Goal: Task Accomplishment & Management: Complete application form

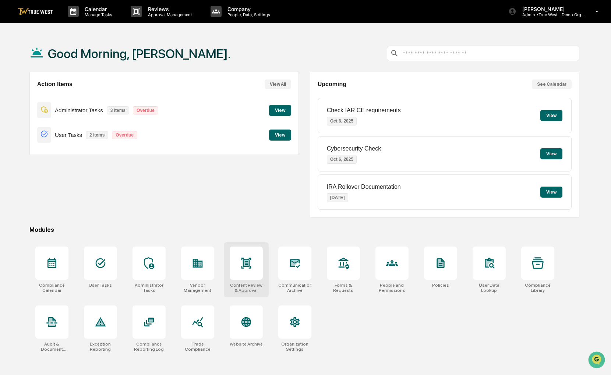
click at [233, 255] on div at bounding box center [246, 263] width 33 height 33
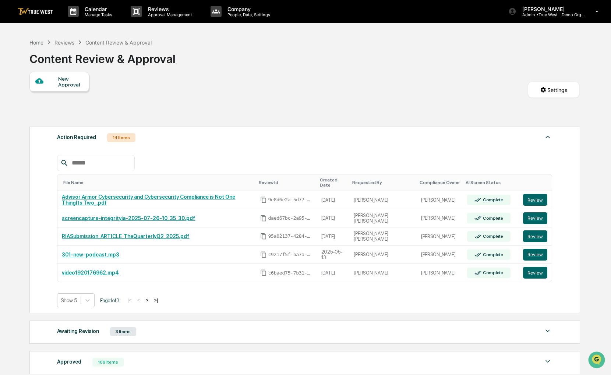
drag, startPoint x: 0, startPoint y: 0, endPoint x: 80, endPoint y: 81, distance: 114.0
click at [80, 81] on div "New Approval" at bounding box center [70, 82] width 25 height 12
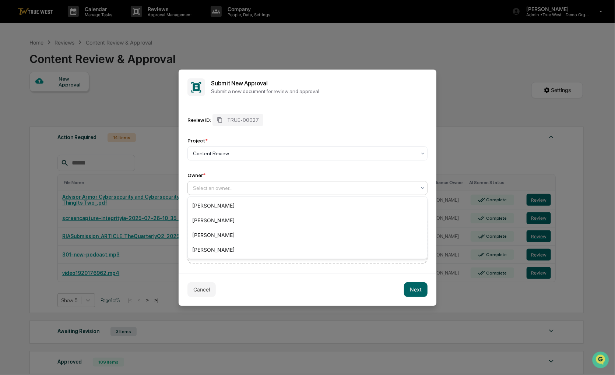
click at [258, 187] on div at bounding box center [304, 187] width 223 height 7
click at [236, 248] on div "[PERSON_NAME]" at bounding box center [307, 250] width 239 height 15
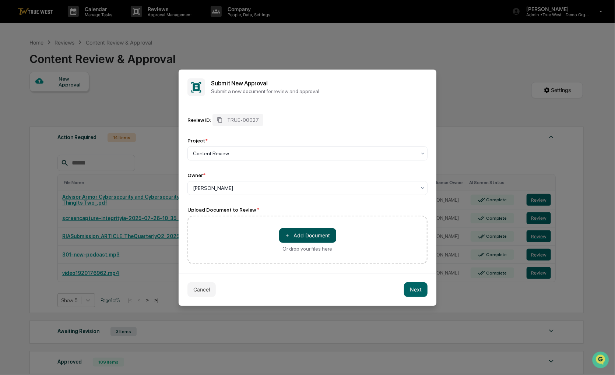
click at [331, 237] on button "＋ Add Document" at bounding box center [307, 235] width 57 height 15
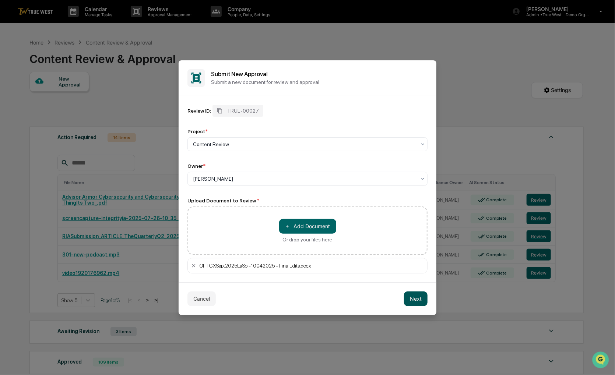
click at [417, 299] on button "Next" at bounding box center [416, 299] width 24 height 15
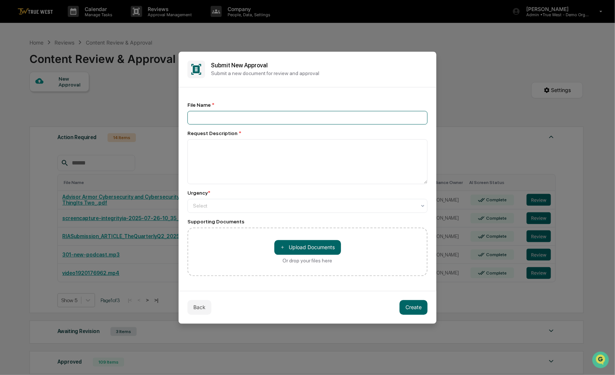
click at [197, 122] on input at bounding box center [307, 118] width 240 height 14
type input "**********"
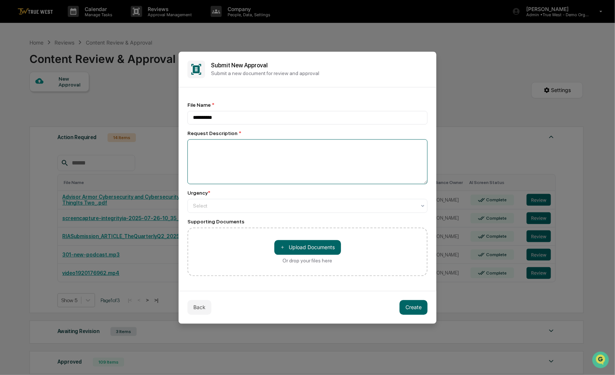
paste textarea "**********"
drag, startPoint x: 346, startPoint y: 174, endPoint x: 250, endPoint y: 215, distance: 104.3
click at [250, 215] on div "**********" at bounding box center [307, 189] width 240 height 174
type textarea "**********"
click at [248, 211] on div "**********" at bounding box center [307, 189] width 240 height 174
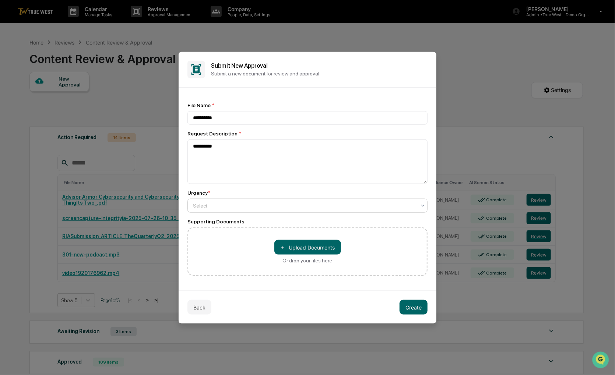
click at [228, 202] on div at bounding box center [304, 205] width 223 height 7
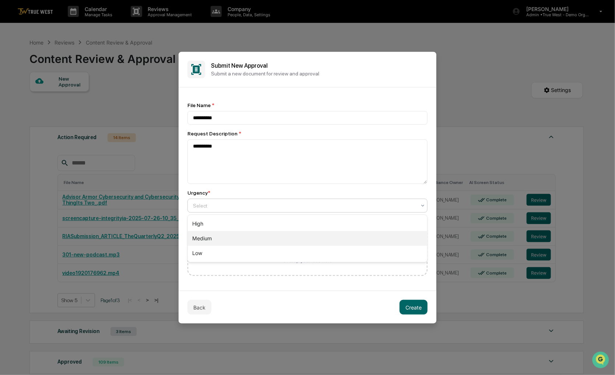
click at [205, 241] on div "Medium" at bounding box center [307, 238] width 239 height 15
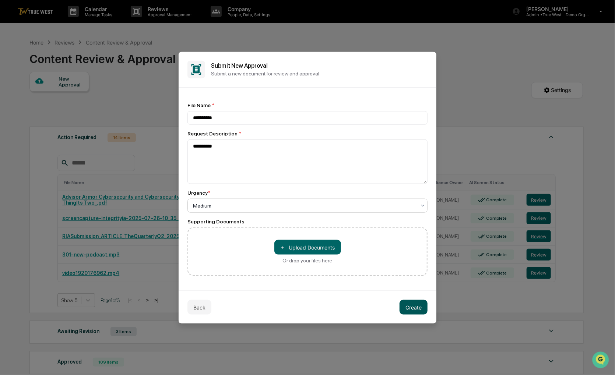
click at [409, 307] on button "Create" at bounding box center [413, 307] width 28 height 15
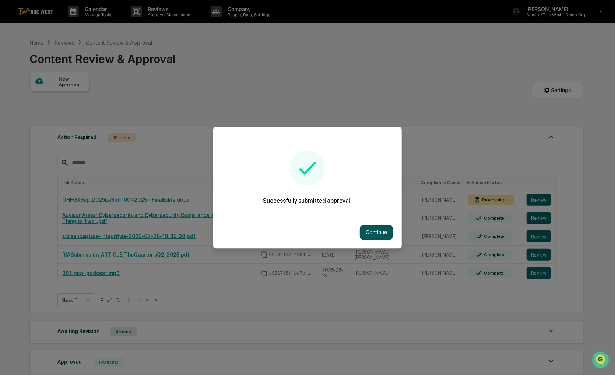
click at [367, 228] on button "Continue" at bounding box center [376, 232] width 33 height 15
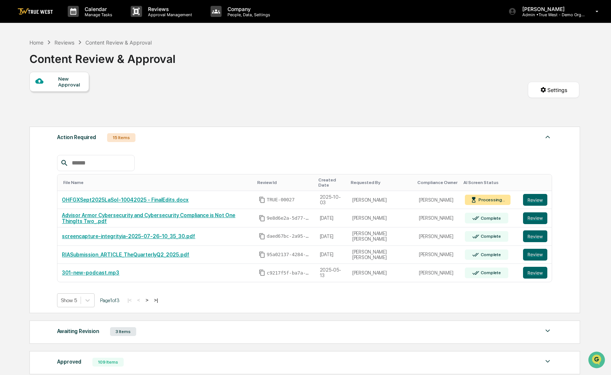
drag, startPoint x: 297, startPoint y: 105, endPoint x: 285, endPoint y: 102, distance: 12.3
click at [285, 102] on div "New Approval Settings" at bounding box center [304, 97] width 550 height 51
click at [36, 40] on div "Home" at bounding box center [36, 42] width 14 height 6
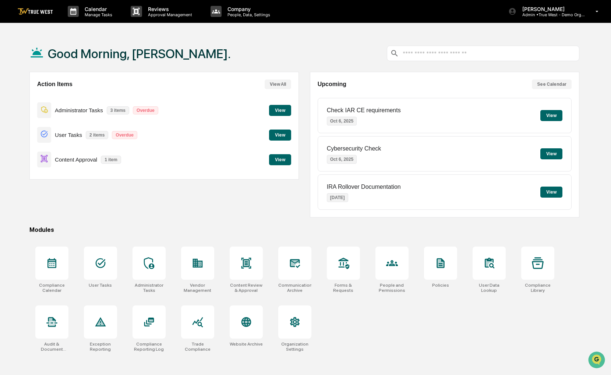
click at [275, 162] on button "View" at bounding box center [280, 159] width 22 height 11
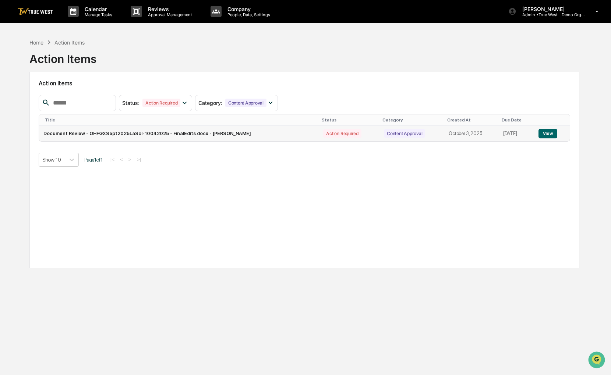
click at [549, 131] on button "View" at bounding box center [548, 134] width 19 height 10
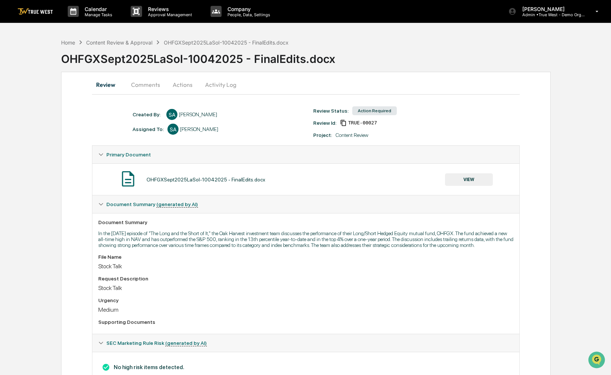
click at [481, 178] on button "VIEW" at bounding box center [469, 179] width 48 height 13
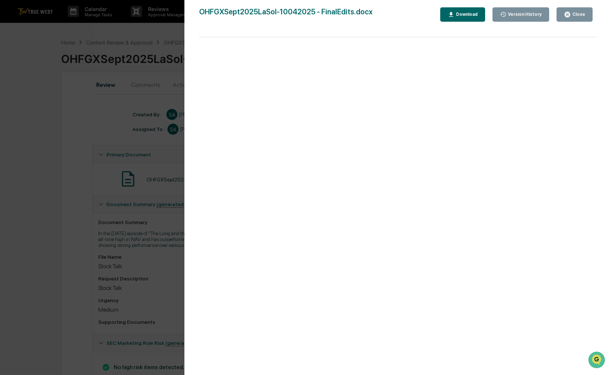
click at [590, 14] on button "Close" at bounding box center [575, 14] width 36 height 14
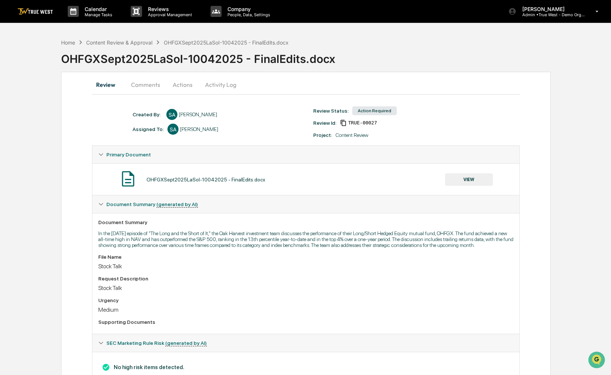
click at [187, 85] on button "Actions" at bounding box center [182, 85] width 33 height 18
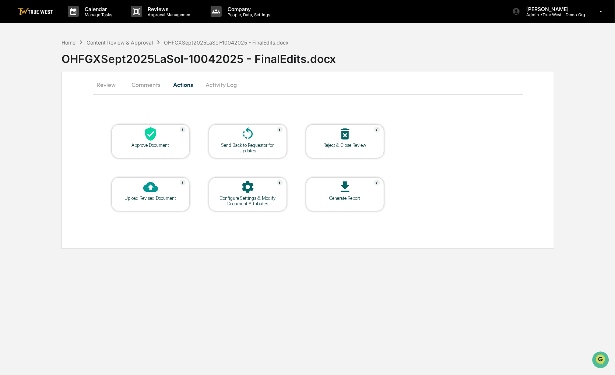
click at [174, 154] on div "Approve Document" at bounding box center [151, 141] width 78 height 34
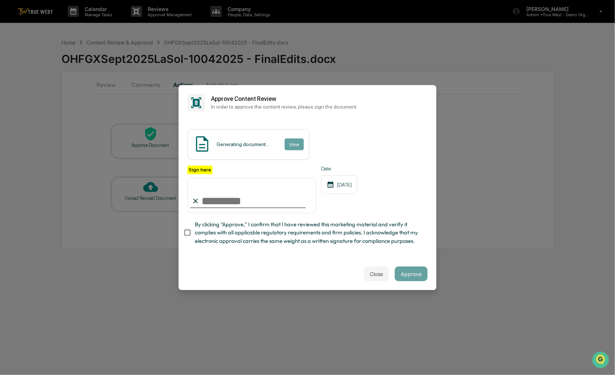
click at [229, 232] on span "By clicking "Approve," I confirm that I have reviewed this marketing material a…" at bounding box center [308, 233] width 227 height 25
click at [219, 194] on input "Sign here" at bounding box center [251, 195] width 128 height 35
type input "**********"
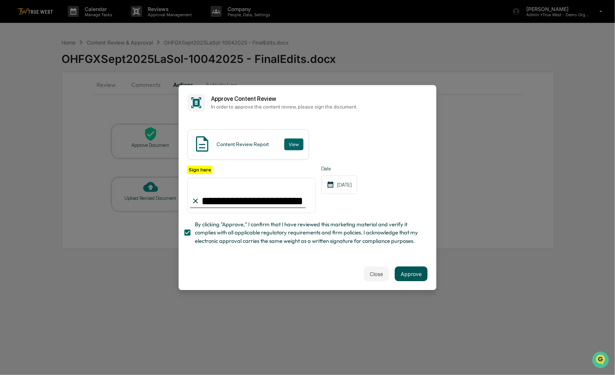
click at [400, 278] on button "Approve" at bounding box center [411, 274] width 33 height 15
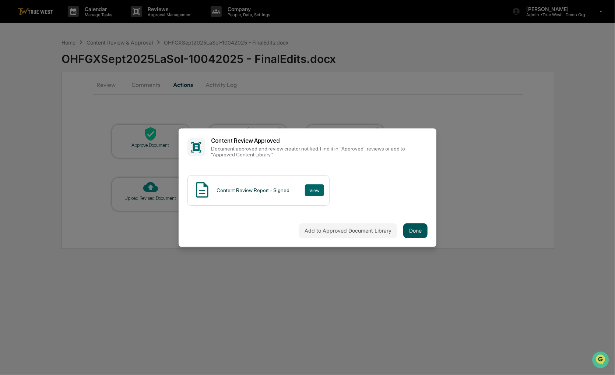
click at [411, 232] on button "Done" at bounding box center [415, 230] width 24 height 15
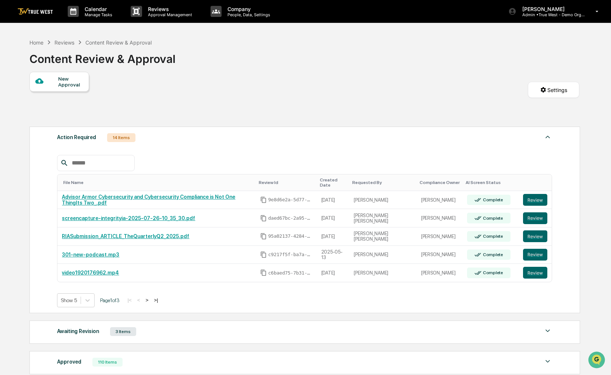
click at [56, 77] on div "New Approval" at bounding box center [59, 82] width 60 height 20
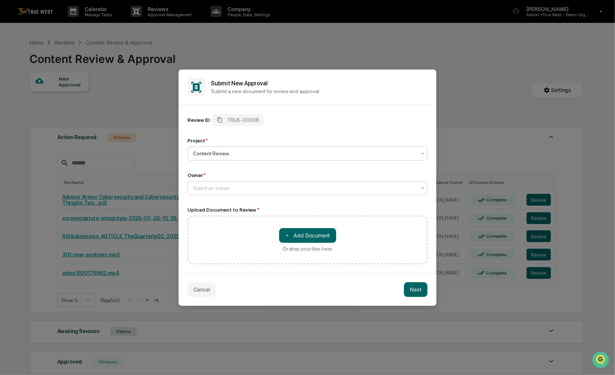
click at [278, 191] on div at bounding box center [304, 187] width 223 height 7
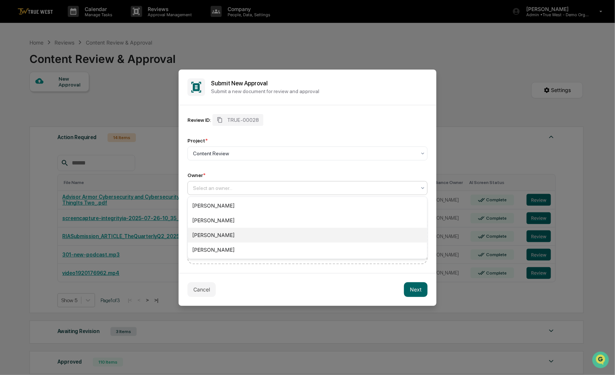
click at [246, 243] on div "[PERSON_NAME]" at bounding box center [307, 250] width 239 height 15
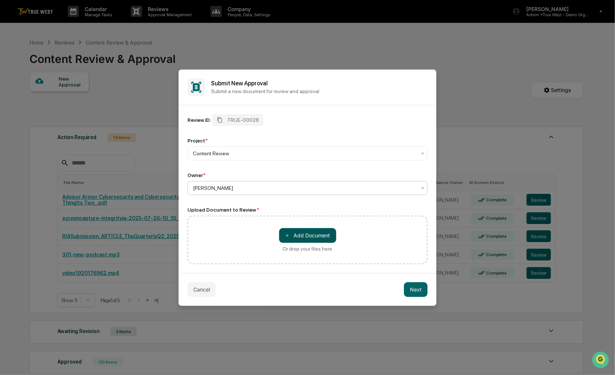
click at [327, 239] on button "＋ Add Document" at bounding box center [307, 235] width 57 height 15
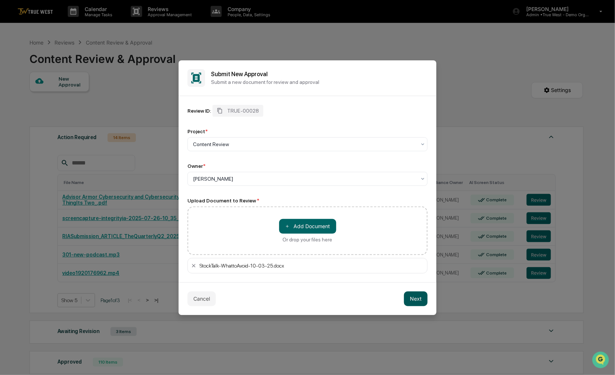
click at [415, 298] on button "Next" at bounding box center [416, 299] width 24 height 15
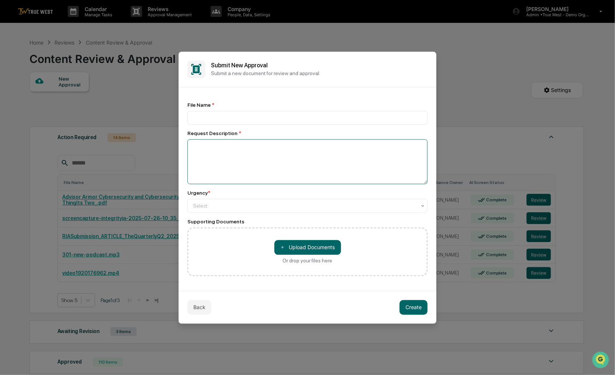
click at [244, 162] on textarea at bounding box center [307, 161] width 240 height 45
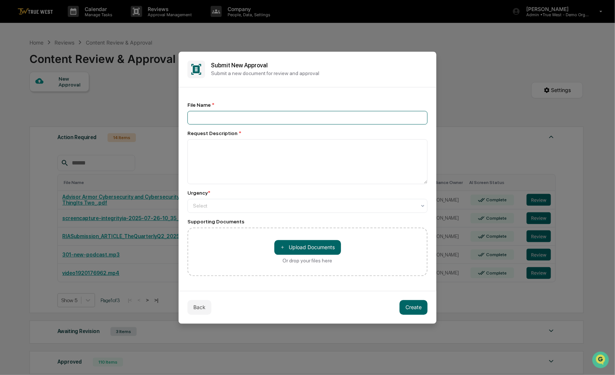
click at [218, 112] on input at bounding box center [307, 118] width 240 height 14
type input "**********"
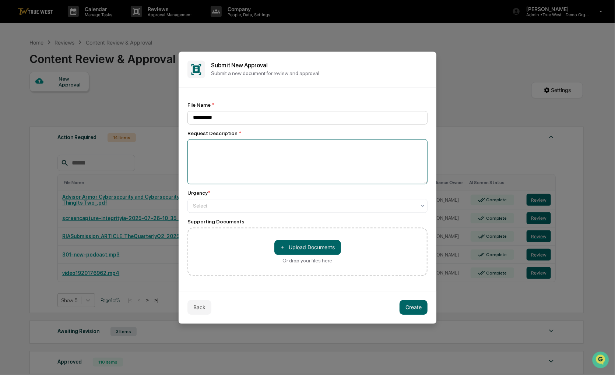
paste textarea "**********"
type textarea "**********"
click at [219, 207] on div at bounding box center [304, 205] width 223 height 7
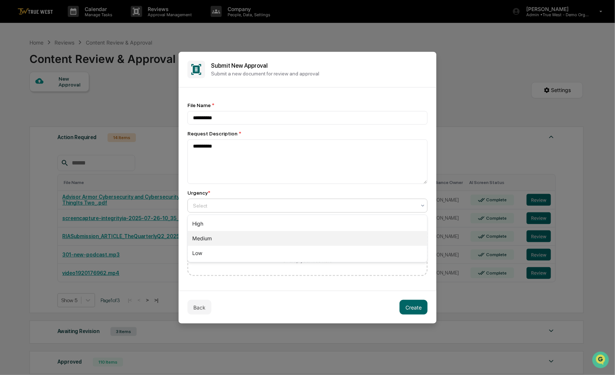
click at [219, 238] on div "Medium" at bounding box center [307, 238] width 239 height 15
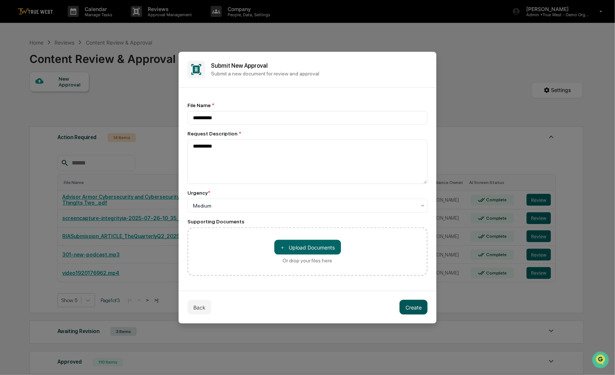
click at [401, 306] on button "Create" at bounding box center [413, 307] width 28 height 15
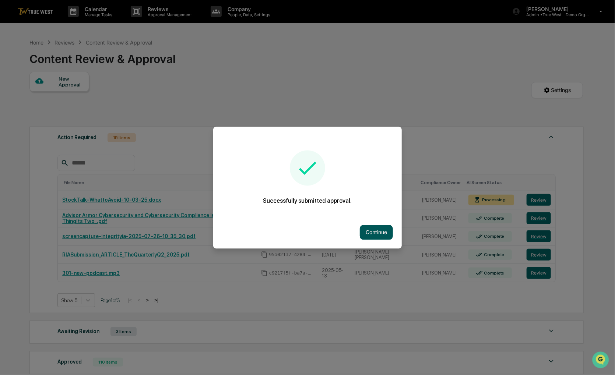
click at [381, 228] on button "Continue" at bounding box center [376, 232] width 33 height 15
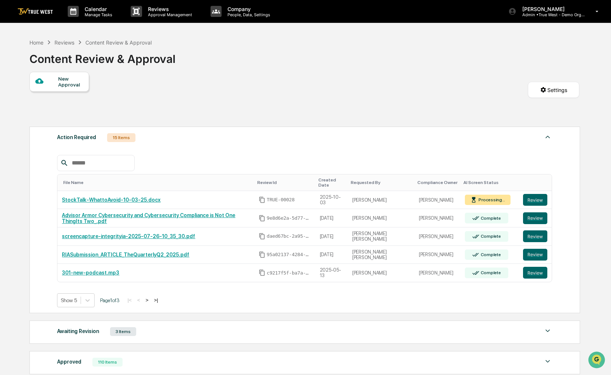
drag, startPoint x: 333, startPoint y: 72, endPoint x: 304, endPoint y: 71, distance: 28.7
click at [304, 71] on div "Home Reviews Content Review & Approval Content Review & Approval New Approval S…" at bounding box center [304, 249] width 572 height 429
click at [31, 44] on div "Home" at bounding box center [36, 42] width 14 height 6
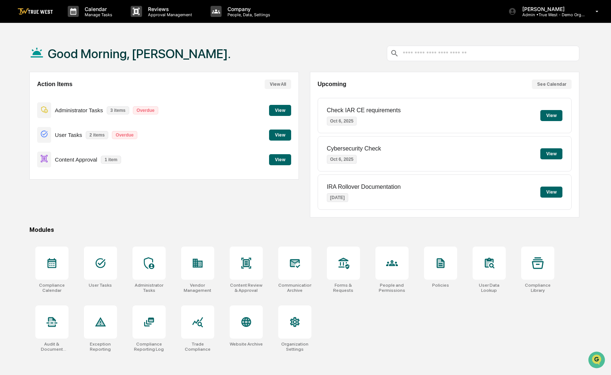
click at [277, 158] on button "View" at bounding box center [280, 159] width 22 height 11
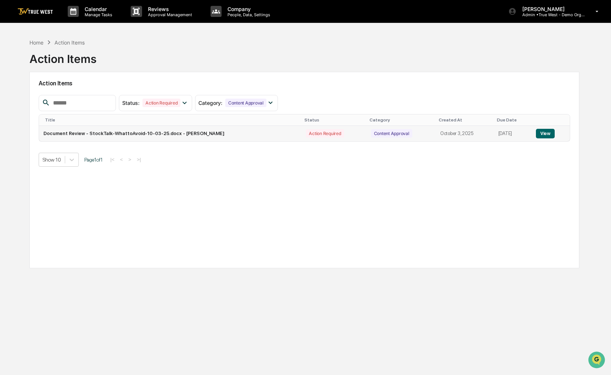
click at [540, 131] on button "View" at bounding box center [545, 134] width 19 height 10
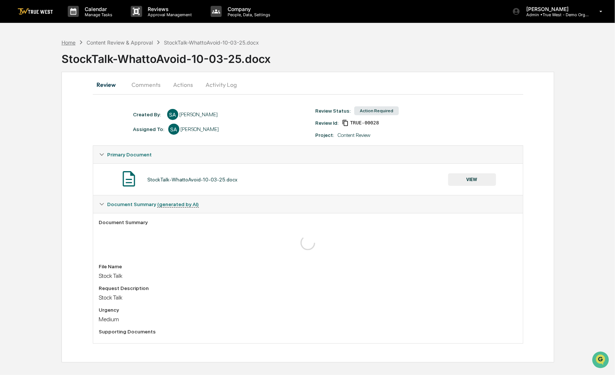
click at [70, 41] on div "Home" at bounding box center [68, 42] width 14 height 6
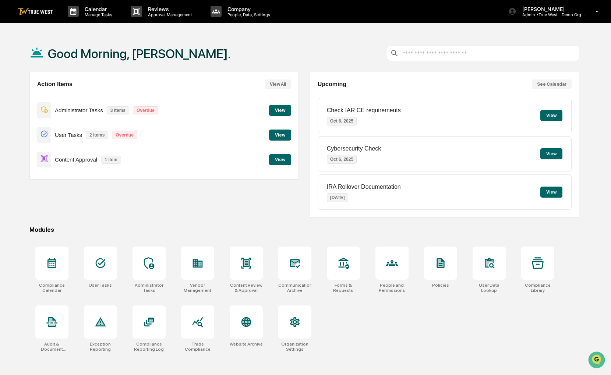
click at [282, 160] on button "View" at bounding box center [280, 159] width 22 height 11
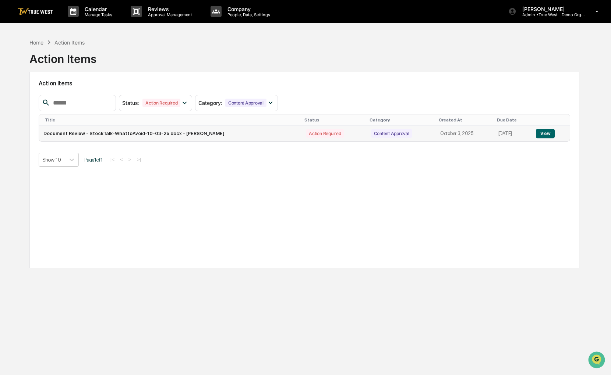
click at [551, 129] on button "View" at bounding box center [545, 134] width 19 height 10
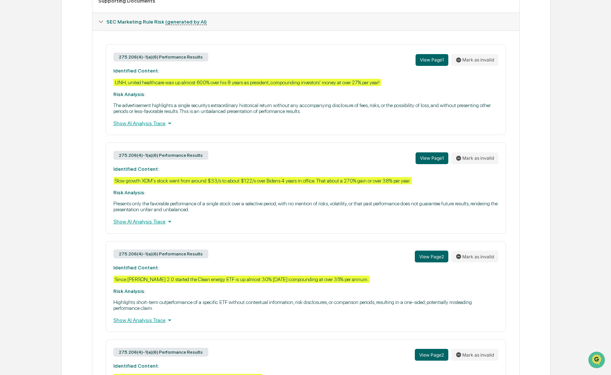
scroll to position [426, 0]
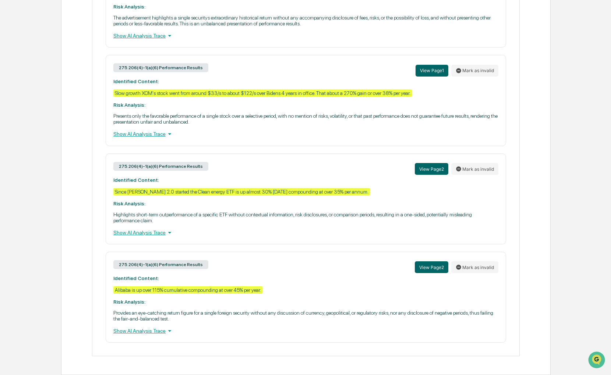
drag, startPoint x: 66, startPoint y: 226, endPoint x: 52, endPoint y: 210, distance: 21.9
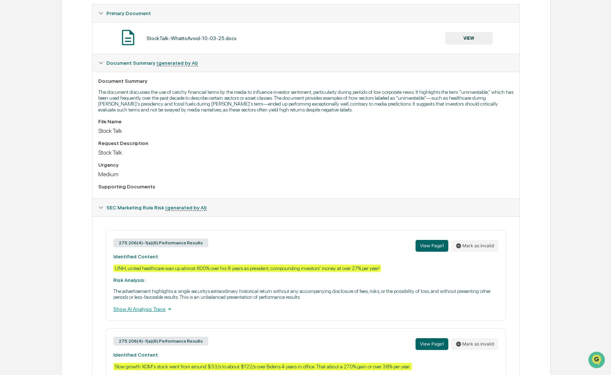
scroll to position [57, 0]
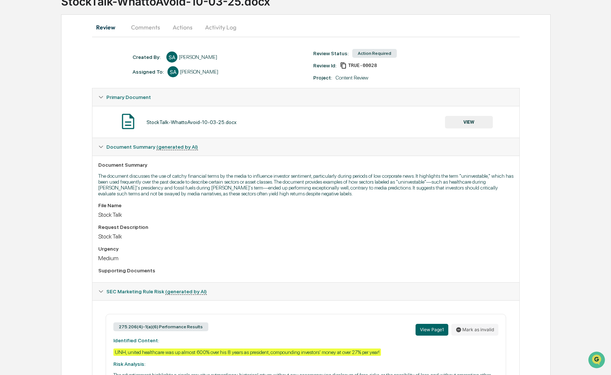
click at [470, 117] on button "VIEW" at bounding box center [469, 122] width 48 height 13
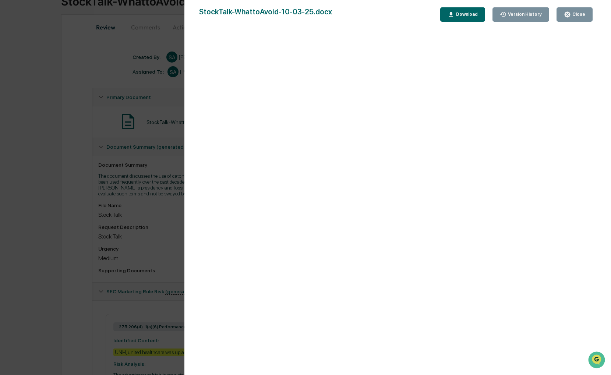
click at [573, 19] on button "Close" at bounding box center [575, 14] width 36 height 14
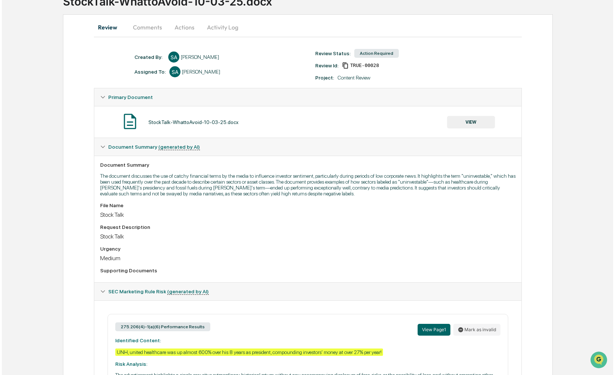
scroll to position [0, 0]
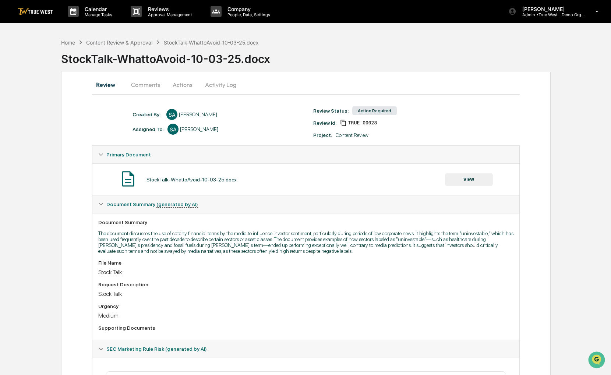
click at [175, 81] on button "Actions" at bounding box center [182, 85] width 33 height 18
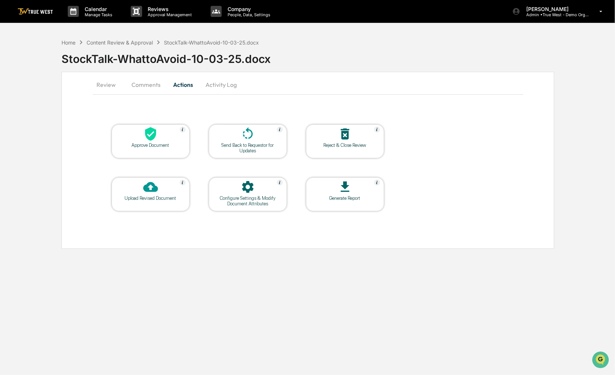
click at [163, 147] on div "Approve Document" at bounding box center [150, 145] width 66 height 6
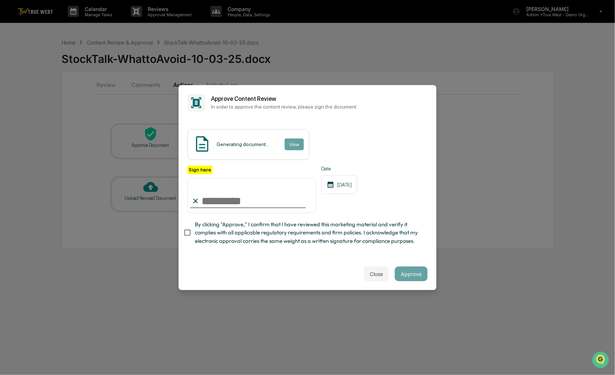
click at [237, 243] on span "By clicking "Approve," I confirm that I have reviewed this marketing material a…" at bounding box center [308, 233] width 227 height 25
click at [236, 166] on div "Sign here" at bounding box center [251, 190] width 128 height 48
click at [237, 184] on input "Sign here" at bounding box center [251, 195] width 128 height 35
type input "**********"
